Goal: Transaction & Acquisition: Download file/media

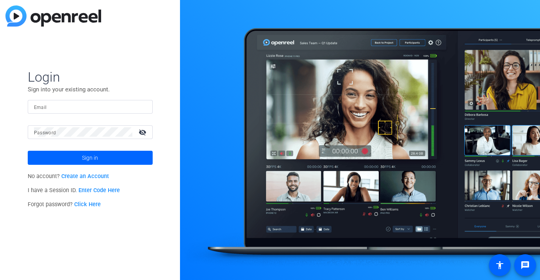
click at [59, 106] on input "Email" at bounding box center [90, 106] width 112 height 9
click at [70, 109] on input "Email" at bounding box center [90, 106] width 112 height 9
click at [80, 109] on input "Email" at bounding box center [90, 106] width 112 height 9
click at [152, 256] on div "Login Sign into your existing account. Email Password visibility_off Sign in No…" at bounding box center [90, 140] width 180 height 280
click at [69, 110] on input "Email" at bounding box center [90, 106] width 112 height 9
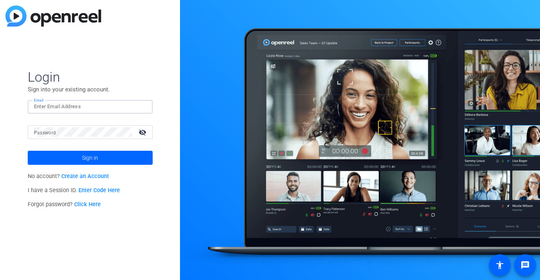
paste input "[EMAIL_ADDRESS][DOMAIN_NAME]"
type input "[EMAIL_ADDRESS][DOMAIN_NAME]"
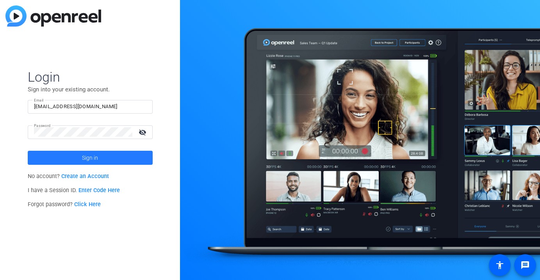
click at [107, 153] on span at bounding box center [90, 157] width 125 height 19
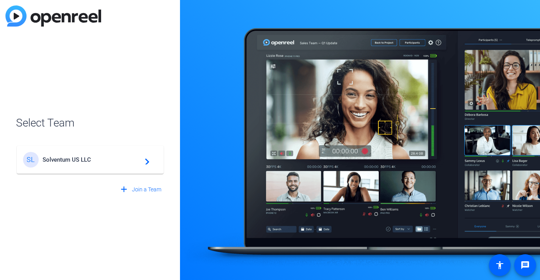
click at [100, 155] on div "SL Solventum US LLC navigate_next" at bounding box center [90, 160] width 134 height 16
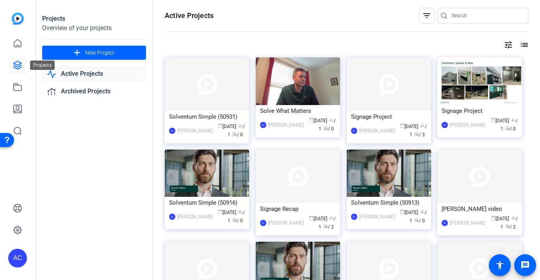
click at [14, 61] on icon at bounding box center [17, 64] width 9 height 9
click at [17, 87] on icon at bounding box center [17, 86] width 9 height 9
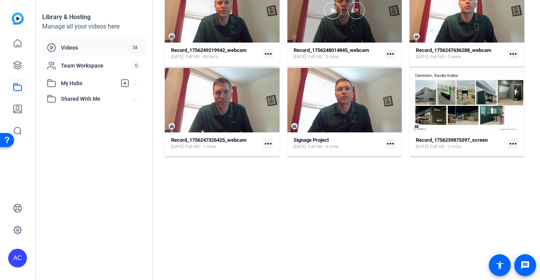
scroll to position [180, 0]
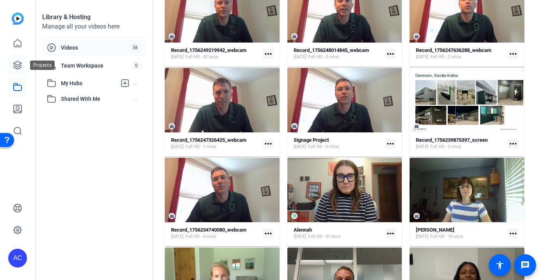
click at [22, 61] on link at bounding box center [17, 65] width 19 height 19
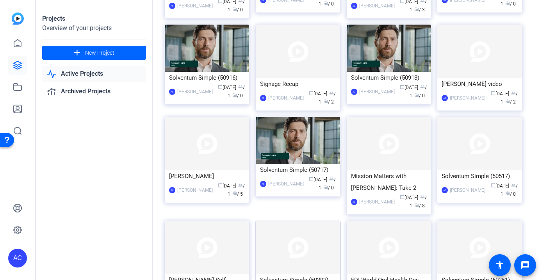
scroll to position [182, 0]
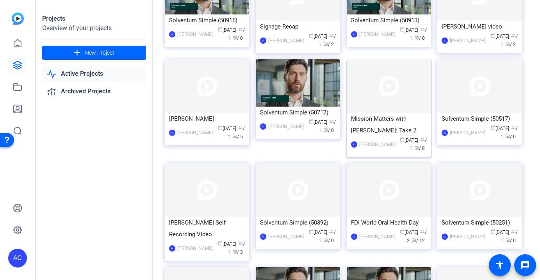
click at [373, 89] on img at bounding box center [389, 85] width 84 height 53
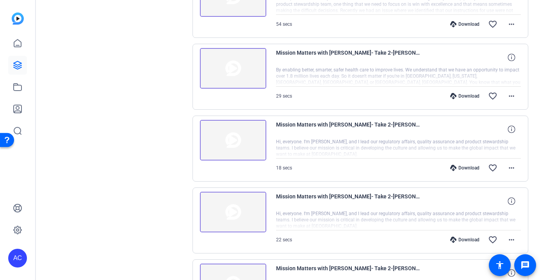
scroll to position [495, 0]
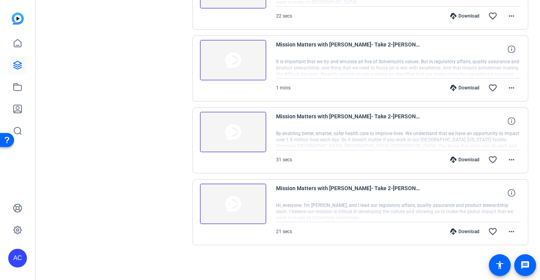
click at [232, 204] on img at bounding box center [233, 203] width 66 height 41
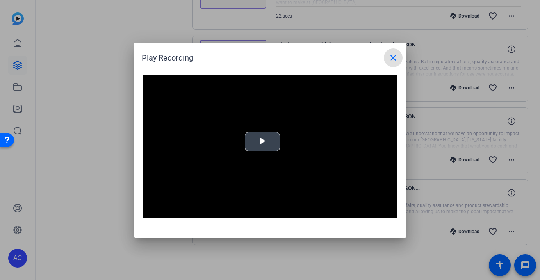
click at [262, 141] on span "Video Player" at bounding box center [262, 141] width 0 height 0
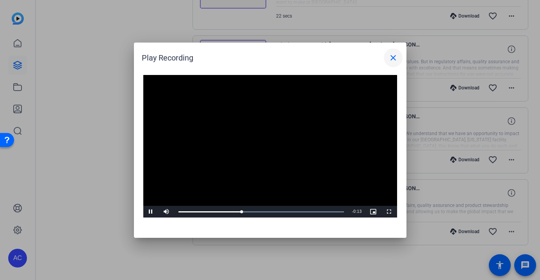
click at [391, 59] on mat-icon "close" at bounding box center [392, 57] width 9 height 9
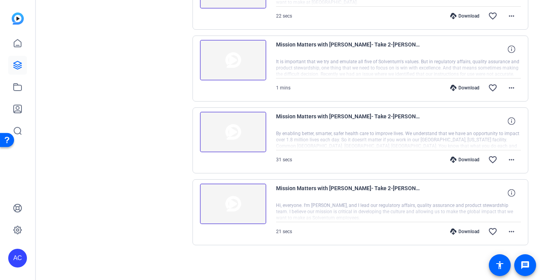
click at [507, 229] on mat-icon "more_horiz" at bounding box center [511, 231] width 9 height 9
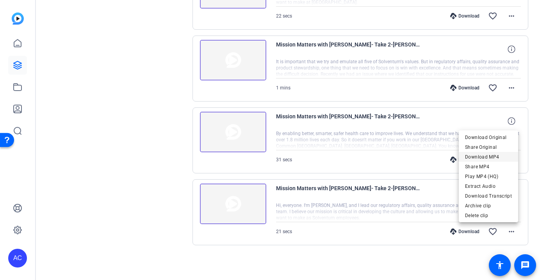
click at [493, 157] on span "Download MP4" at bounding box center [488, 156] width 47 height 9
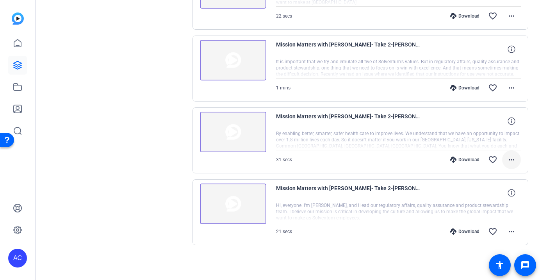
click at [508, 158] on mat-icon "more_horiz" at bounding box center [511, 159] width 9 height 9
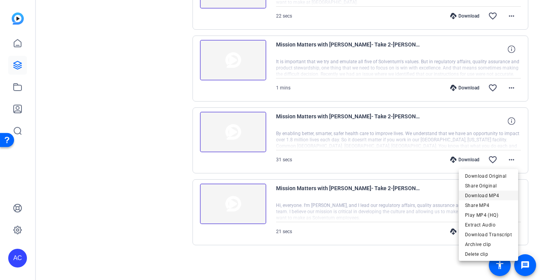
click at [508, 196] on span "Download MP4" at bounding box center [488, 195] width 47 height 9
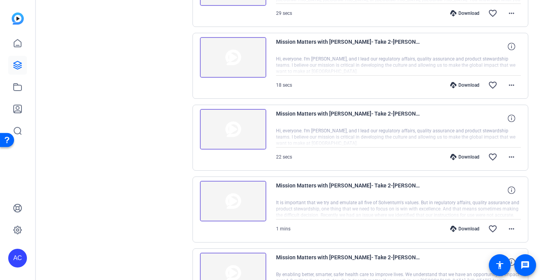
scroll to position [481, 0]
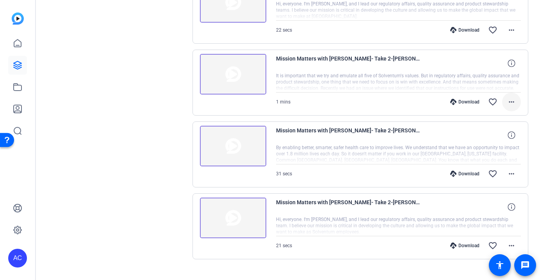
click at [509, 106] on mat-icon "more_horiz" at bounding box center [511, 101] width 9 height 9
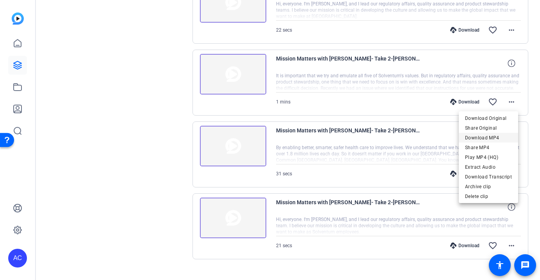
click at [503, 138] on span "Download MP4" at bounding box center [488, 137] width 47 height 9
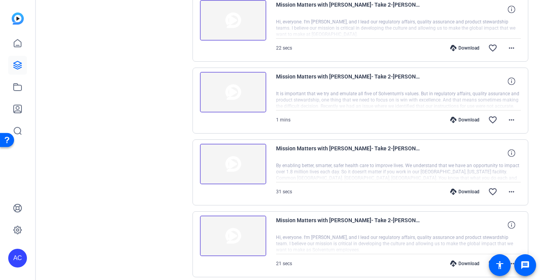
scroll to position [401, 0]
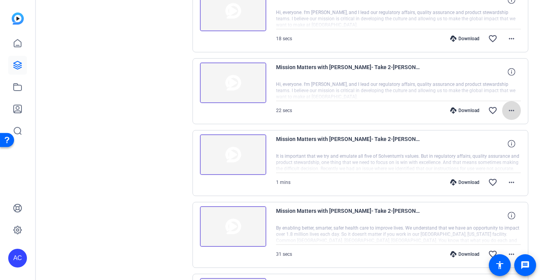
click at [507, 115] on mat-icon "more_horiz" at bounding box center [511, 110] width 9 height 9
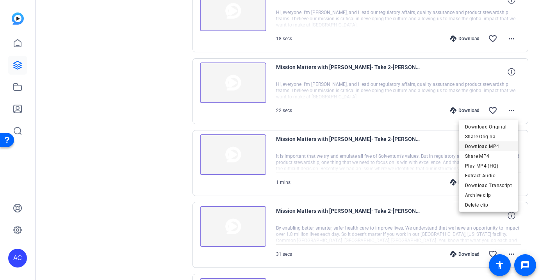
click at [502, 149] on span "Download MP4" at bounding box center [488, 146] width 47 height 9
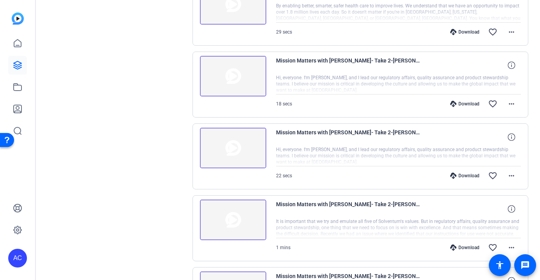
scroll to position [304, 0]
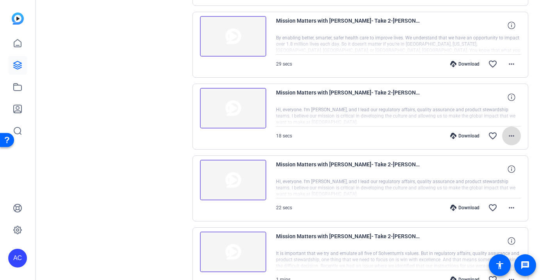
click at [507, 133] on mat-icon "more_horiz" at bounding box center [511, 135] width 9 height 9
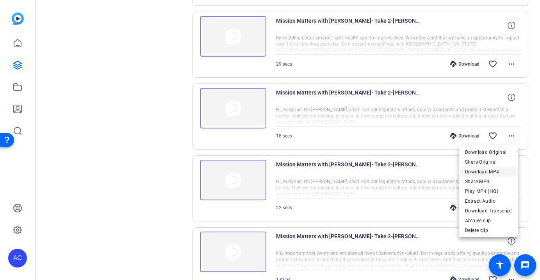
click at [496, 170] on span "Download MP4" at bounding box center [488, 171] width 47 height 9
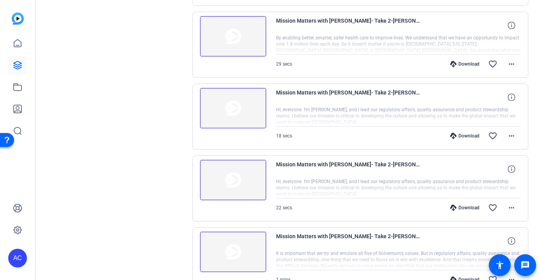
scroll to position [206, 0]
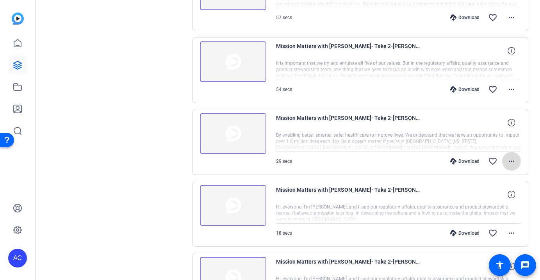
click at [508, 161] on mat-icon "more_horiz" at bounding box center [511, 161] width 9 height 9
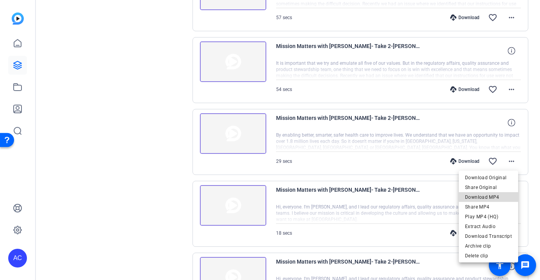
click at [498, 197] on span "Download MP4" at bounding box center [488, 196] width 47 height 9
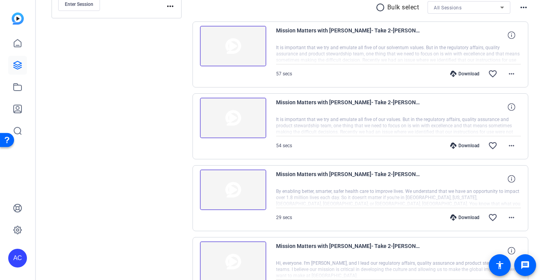
scroll to position [124, 0]
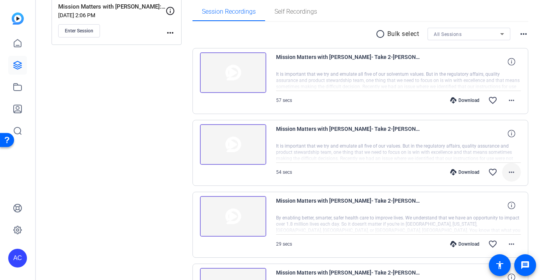
click at [509, 173] on mat-icon "more_horiz" at bounding box center [511, 171] width 9 height 9
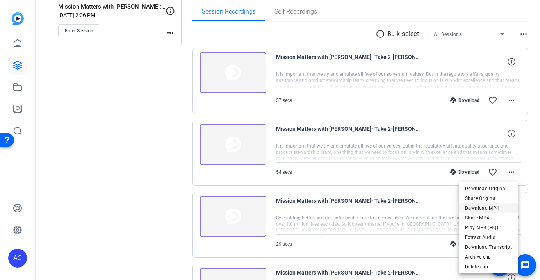
click at [497, 209] on span "Download MP4" at bounding box center [488, 207] width 47 height 9
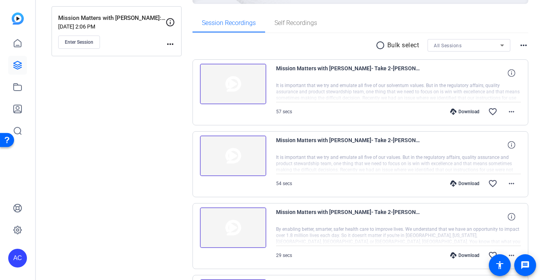
scroll to position [76, 0]
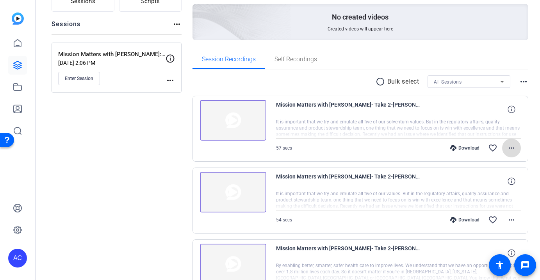
click at [508, 146] on mat-icon "more_horiz" at bounding box center [511, 147] width 9 height 9
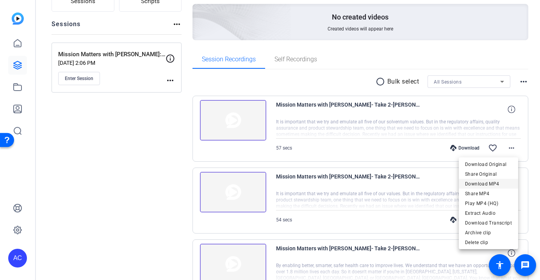
click at [502, 182] on span "Download MP4" at bounding box center [488, 183] width 47 height 9
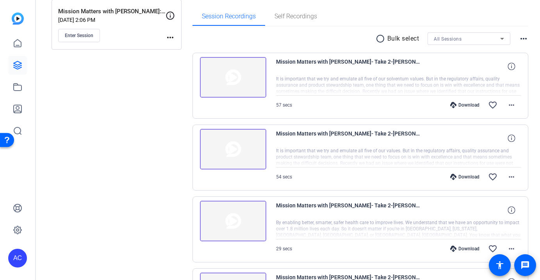
scroll to position [155, 0]
